Goal: Information Seeking & Learning: Compare options

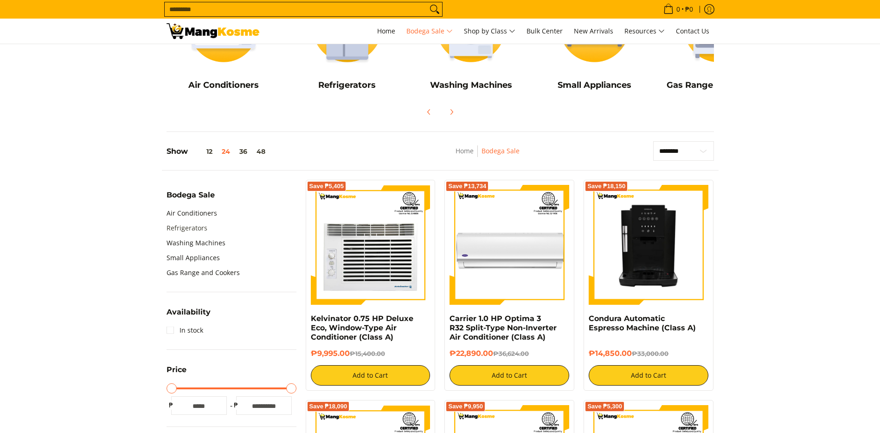
click at [201, 226] on link "Refrigerators" at bounding box center [187, 227] width 41 height 15
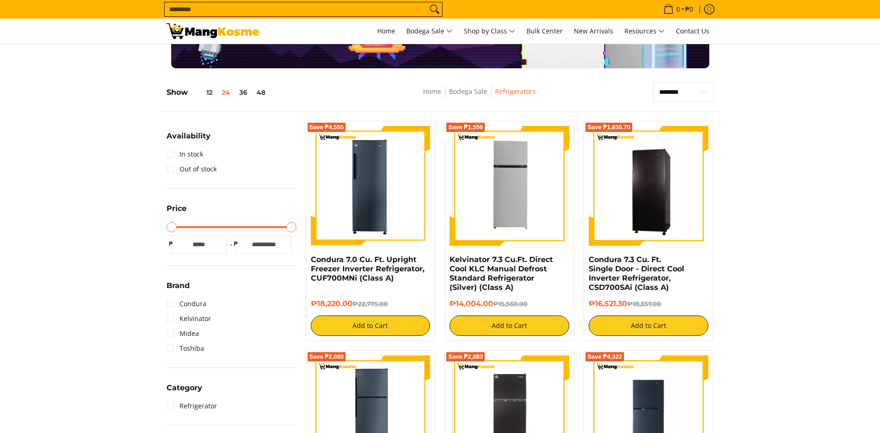
scroll to position [93, 0]
click at [172, 154] on link "In stock" at bounding box center [185, 154] width 37 height 15
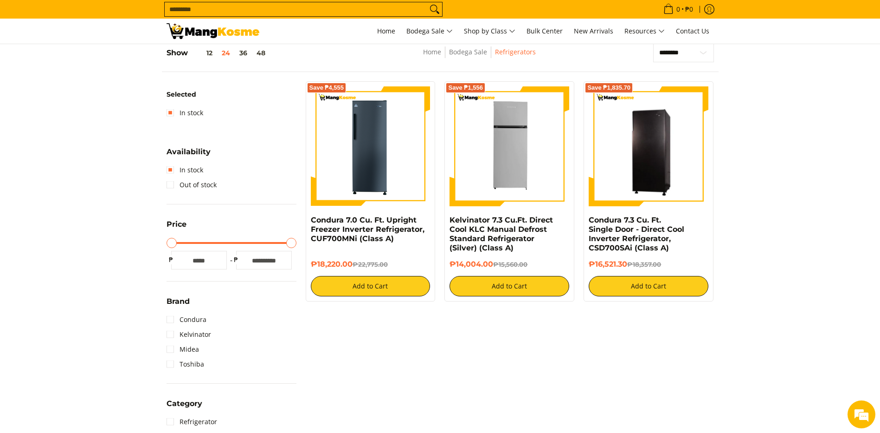
scroll to position [38, 0]
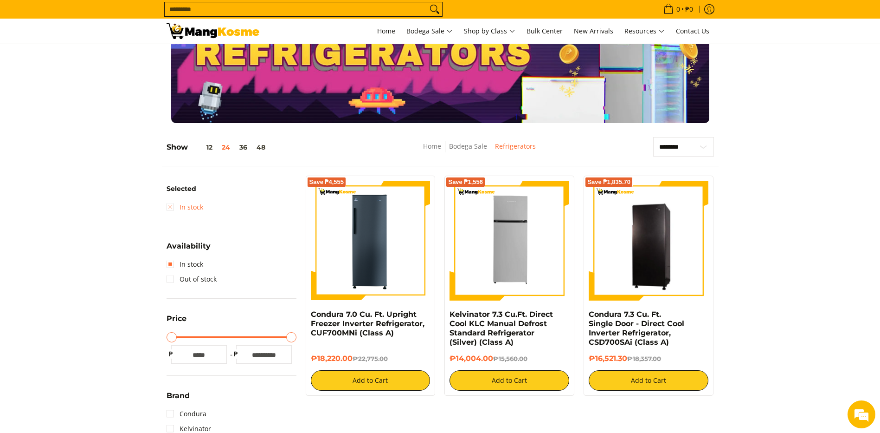
click at [193, 207] on link "In stock" at bounding box center [185, 207] width 37 height 15
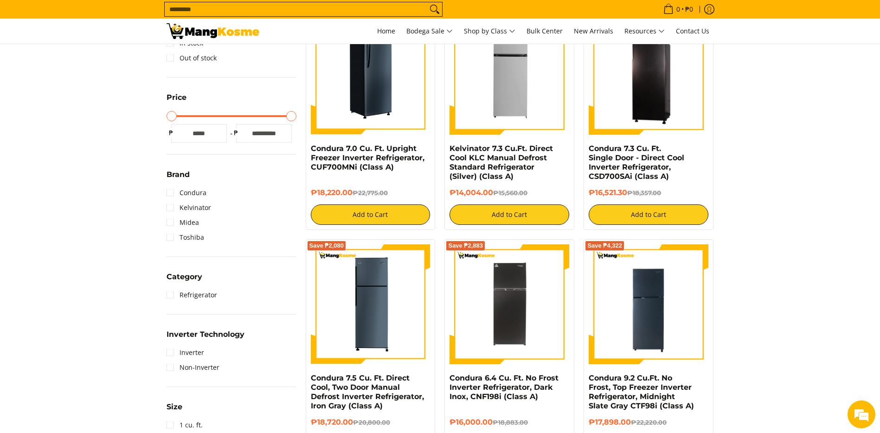
scroll to position [38, 0]
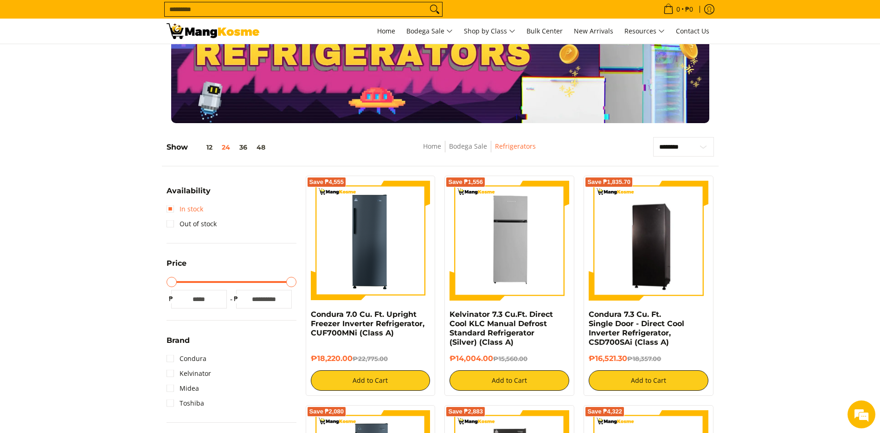
click at [189, 211] on link "In stock" at bounding box center [185, 208] width 37 height 15
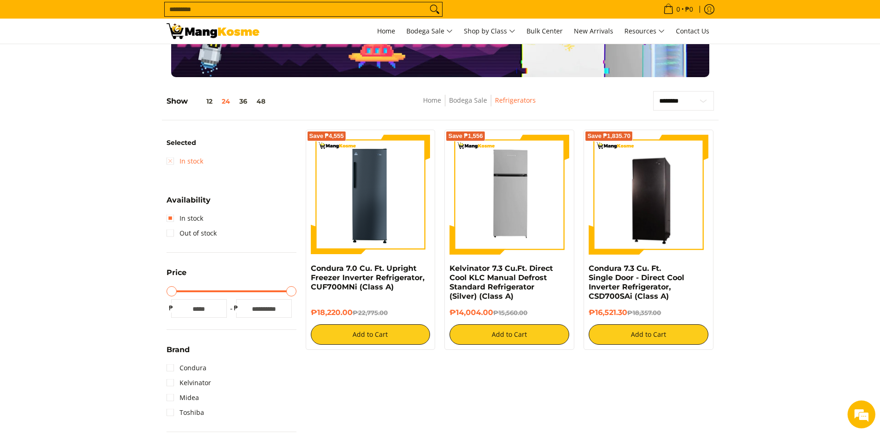
scroll to position [131, 0]
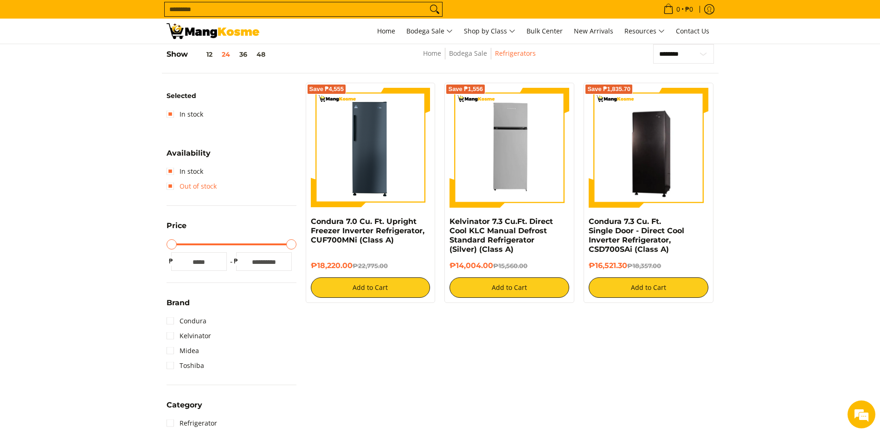
click at [188, 184] on link "Out of stock" at bounding box center [192, 186] width 50 height 15
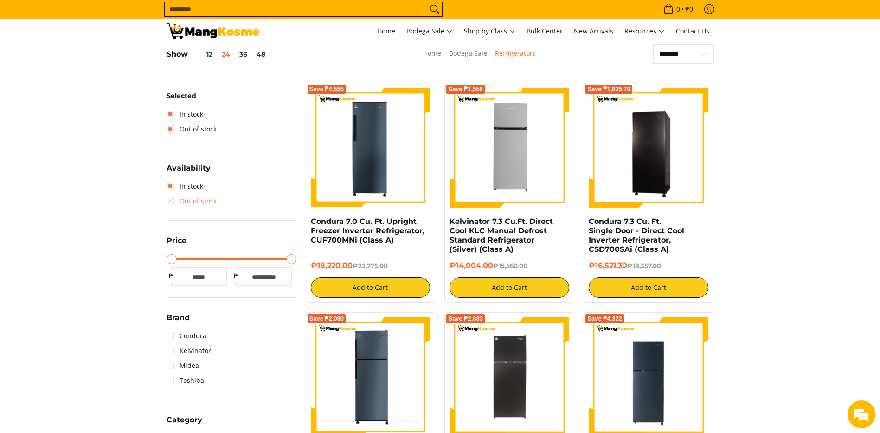
click at [200, 198] on link "Out of stock" at bounding box center [192, 201] width 50 height 15
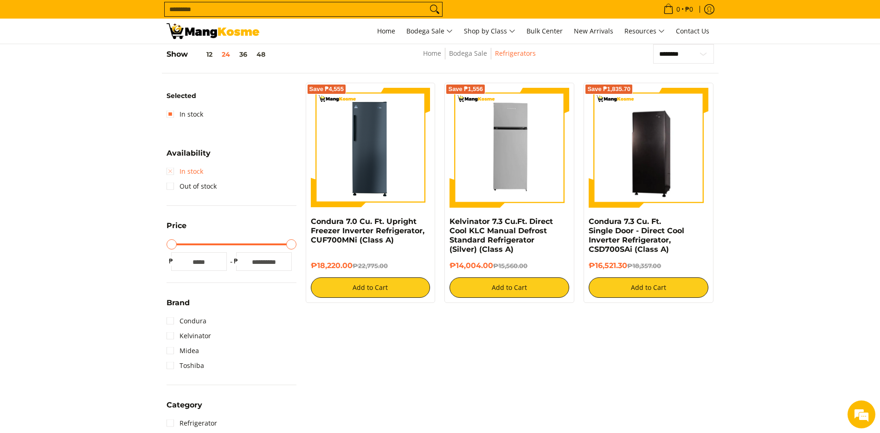
click at [193, 172] on link "In stock" at bounding box center [185, 171] width 37 height 15
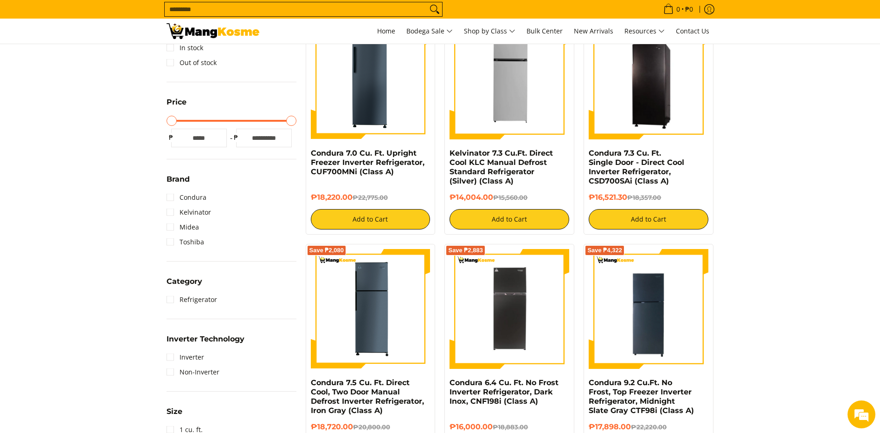
scroll to position [270, 0]
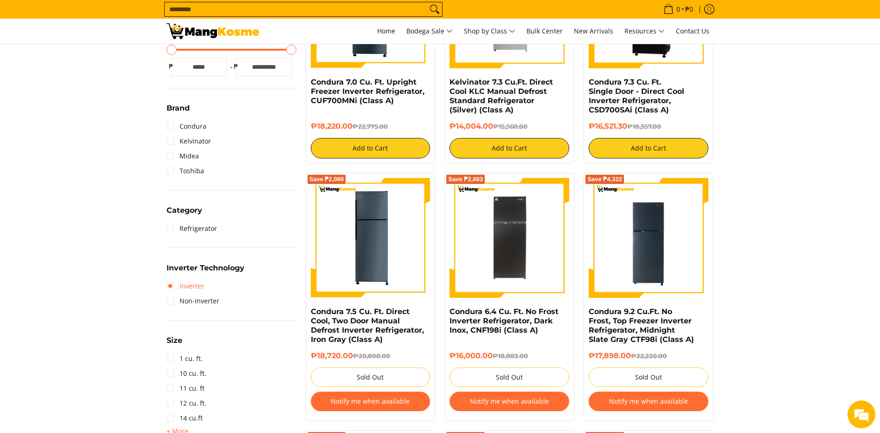
click at [188, 287] on link "Inverter" at bounding box center [186, 285] width 38 height 15
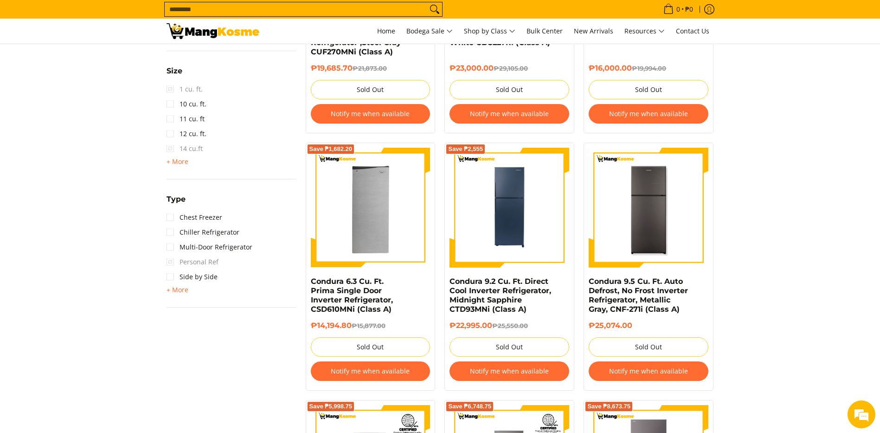
scroll to position [595, 0]
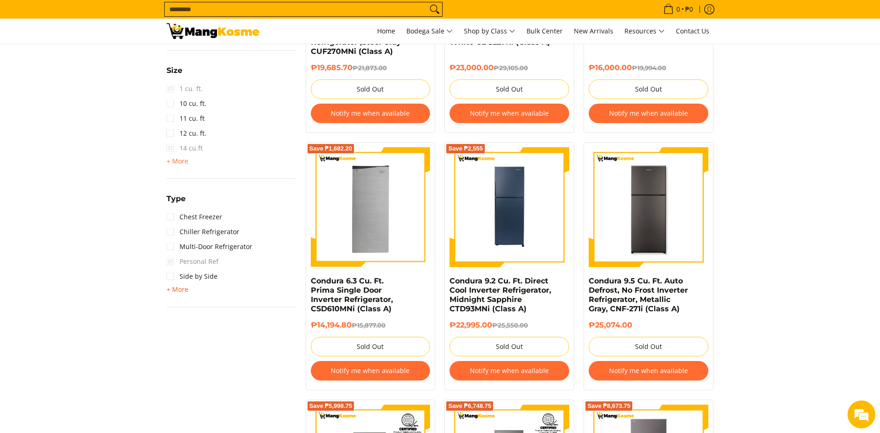
click at [171, 291] on span "+ More" at bounding box center [178, 288] width 22 height 7
click at [175, 275] on link "Side by Side" at bounding box center [192, 276] width 51 height 15
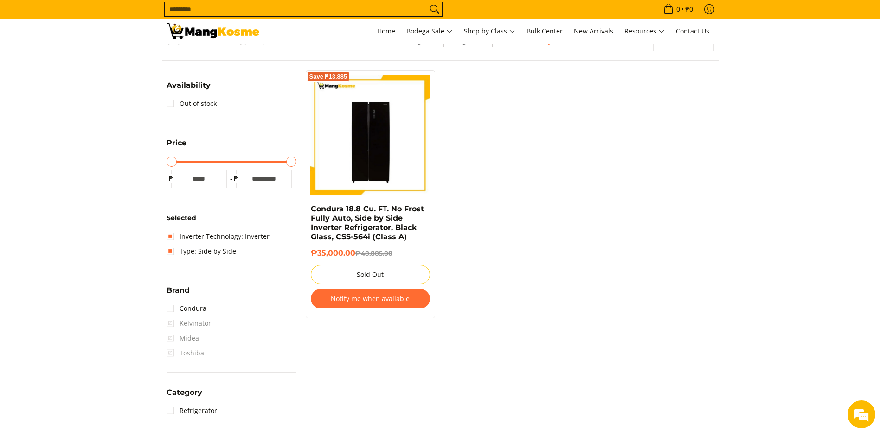
scroll to position [131, 0]
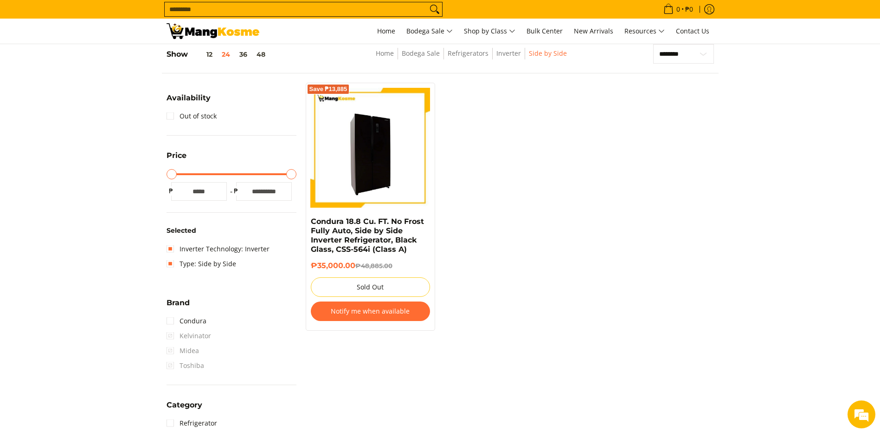
click at [385, 183] on img at bounding box center [371, 148] width 120 height 120
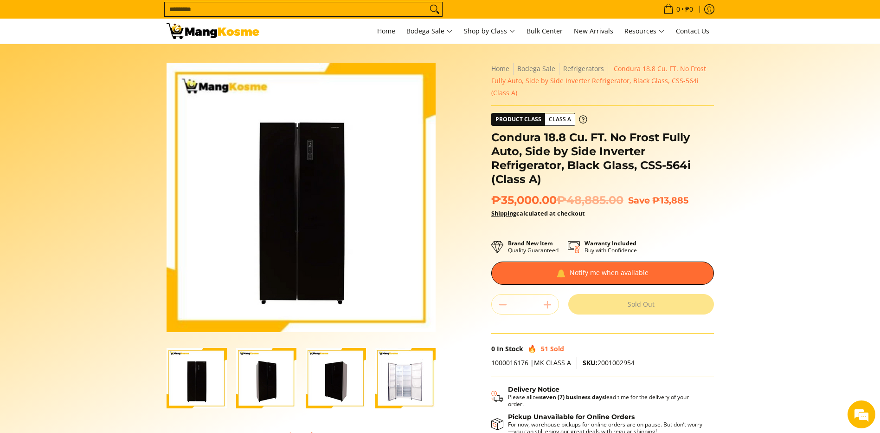
click at [407, 382] on img "Condura 18.8 Cu. FT. No Frost Fully Auto, Side by Side Inverter Refrigerator, B…" at bounding box center [405, 378] width 60 height 60
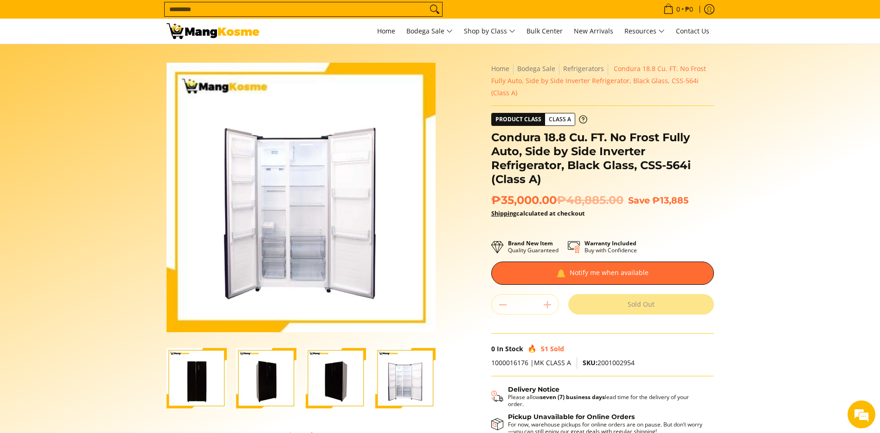
click at [342, 374] on img "Condura 18.8 Cu. FT. No Frost Fully Auto, Side by Side Inverter Refrigerator, B…" at bounding box center [336, 378] width 60 height 60
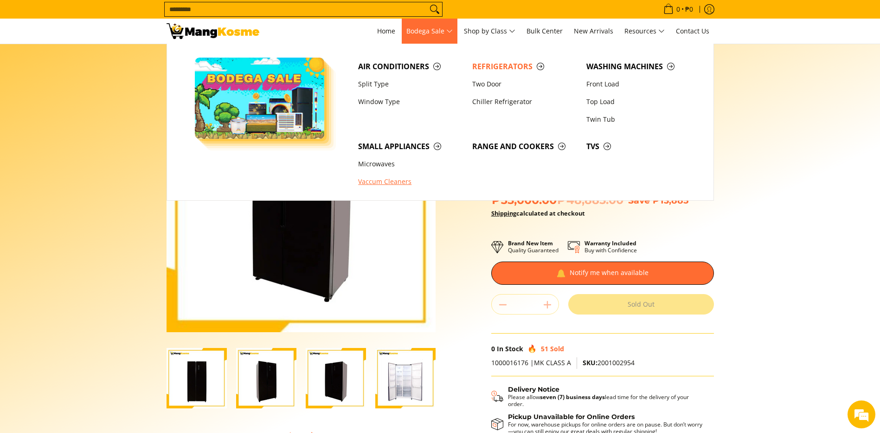
click at [401, 184] on link "Vaccum Cleaners" at bounding box center [411, 182] width 114 height 18
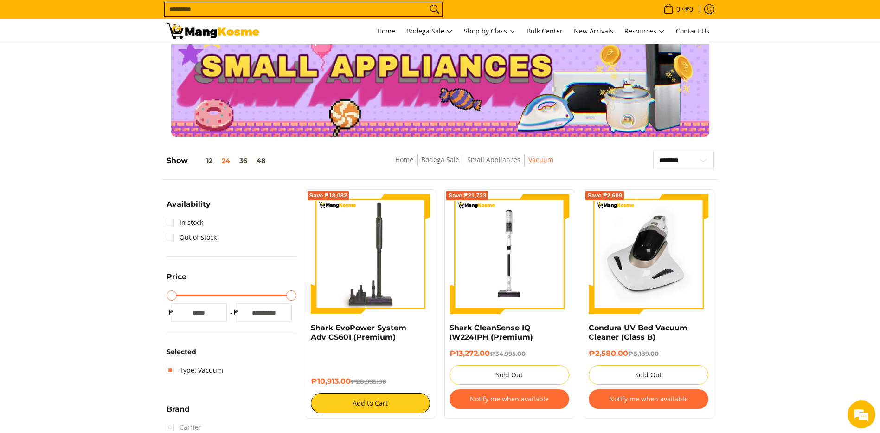
scroll to position [46, 0]
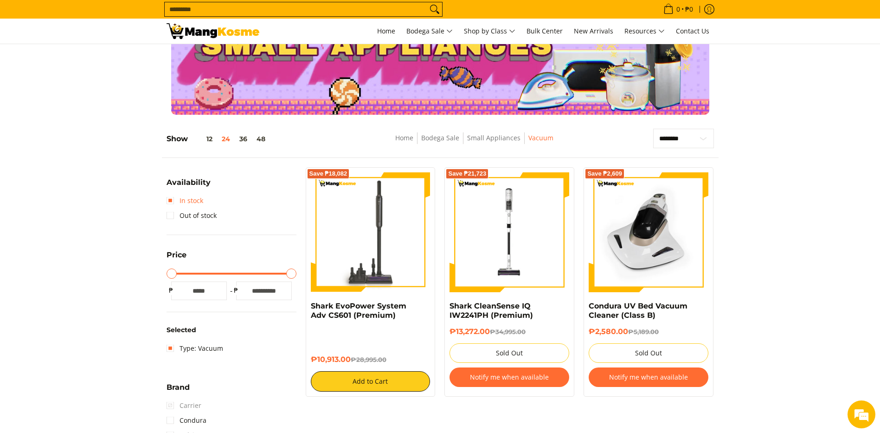
click at [172, 201] on link "In stock" at bounding box center [185, 200] width 37 height 15
